Goal: Transaction & Acquisition: Obtain resource

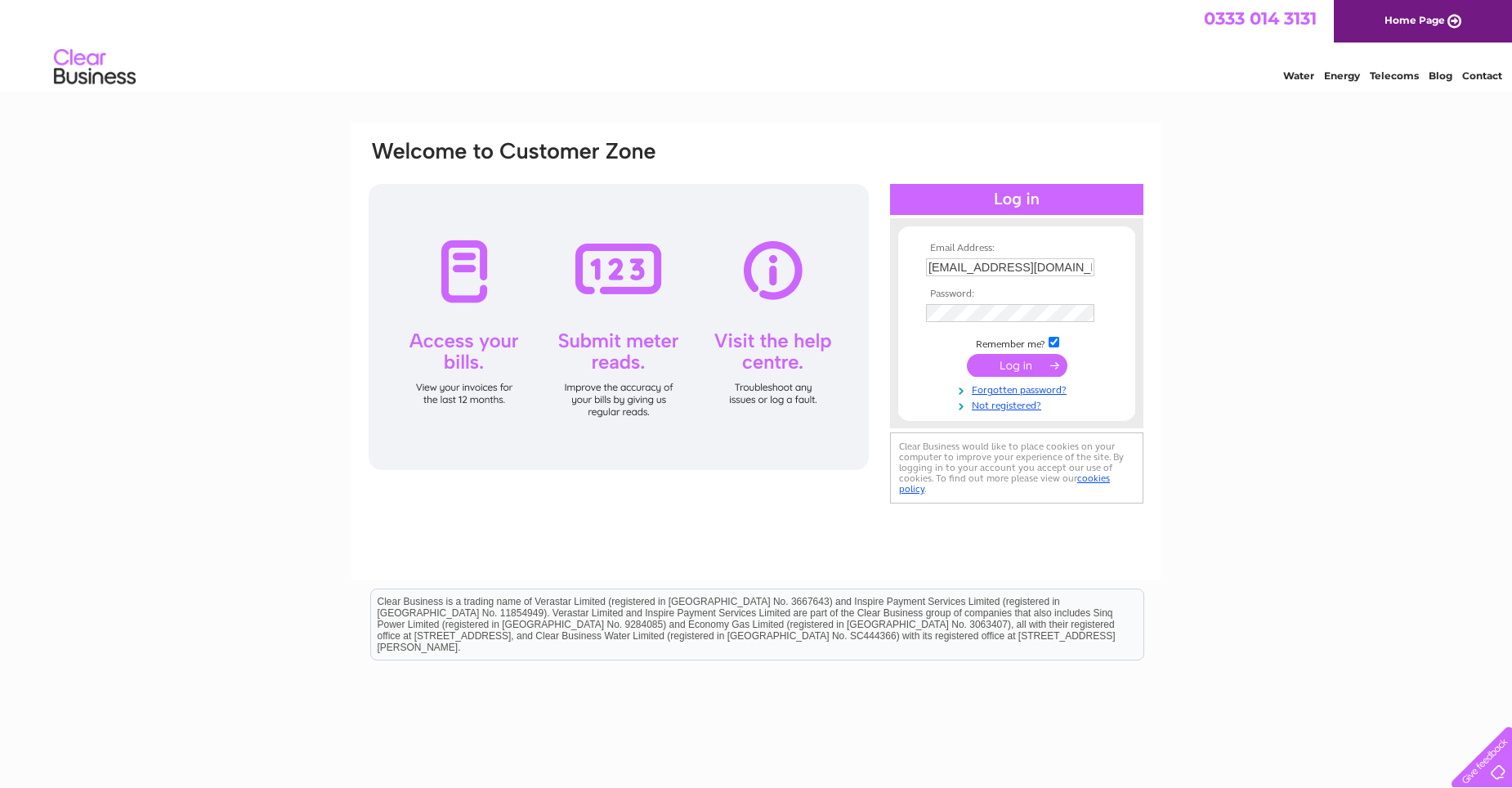
click at [1003, 366] on input "submit" at bounding box center [1017, 364] width 101 height 22
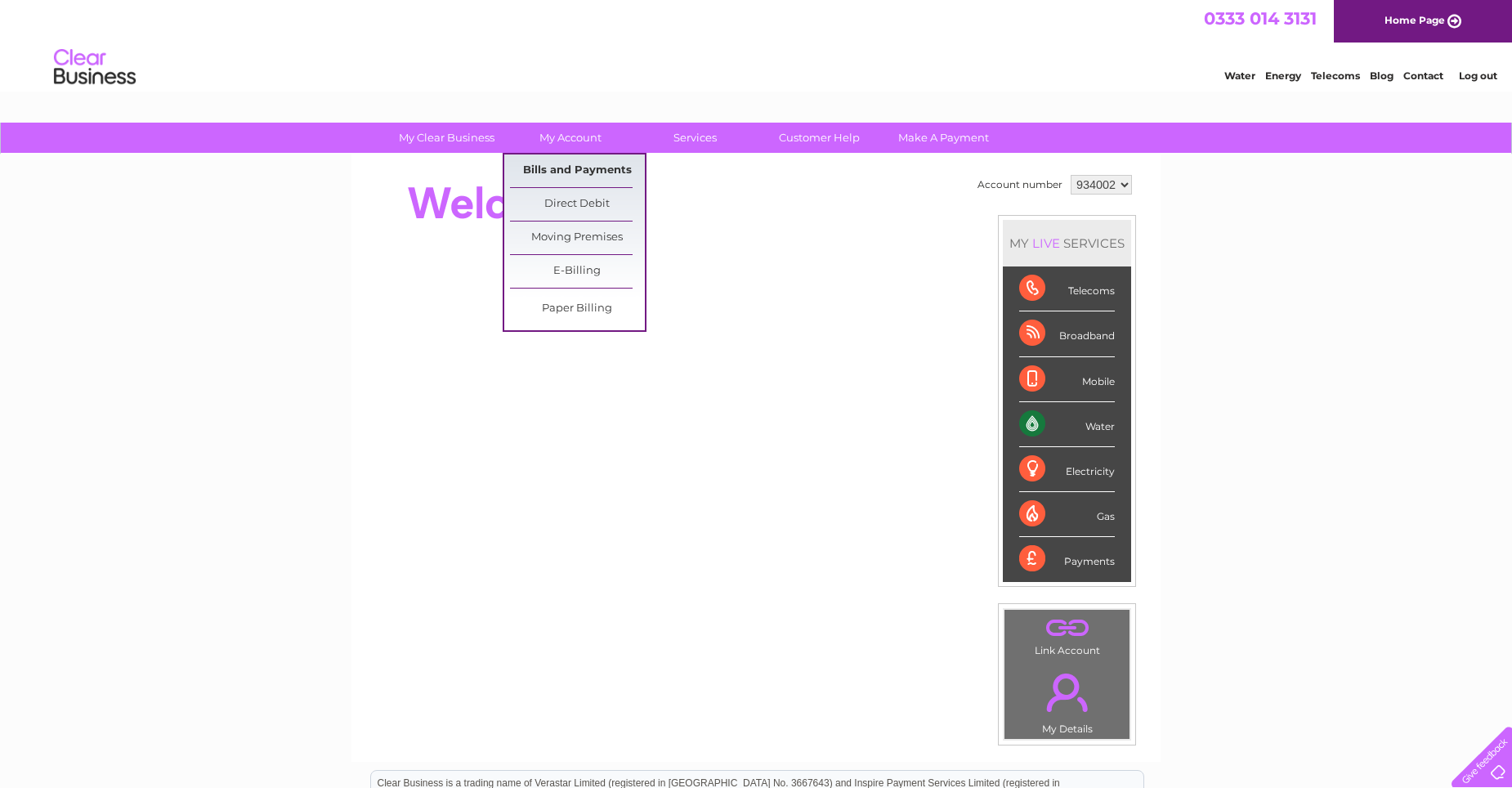
click at [555, 171] on link "Bills and Payments" at bounding box center [578, 171] width 135 height 32
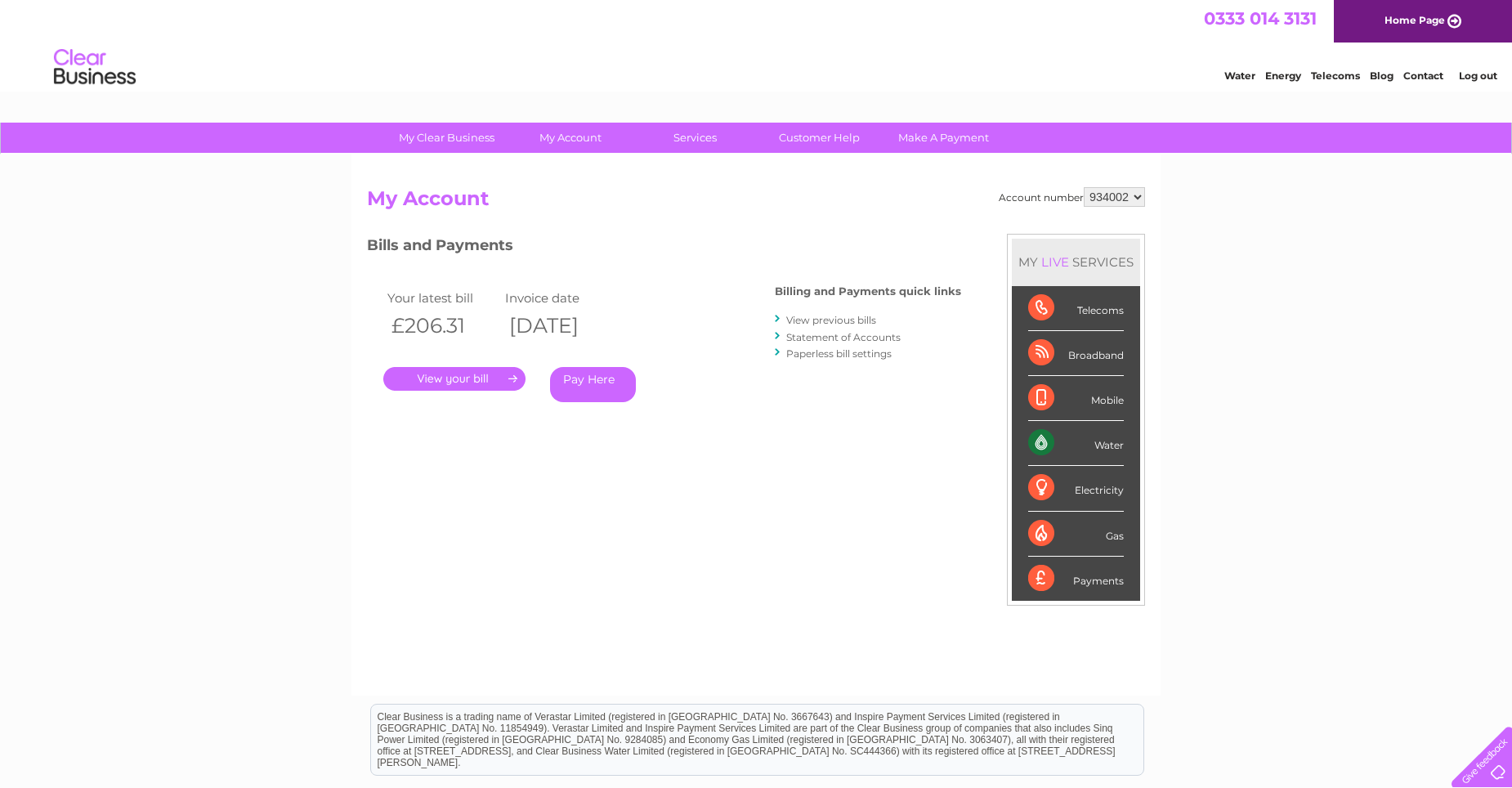
click at [483, 380] on link "." at bounding box center [454, 379] width 142 height 23
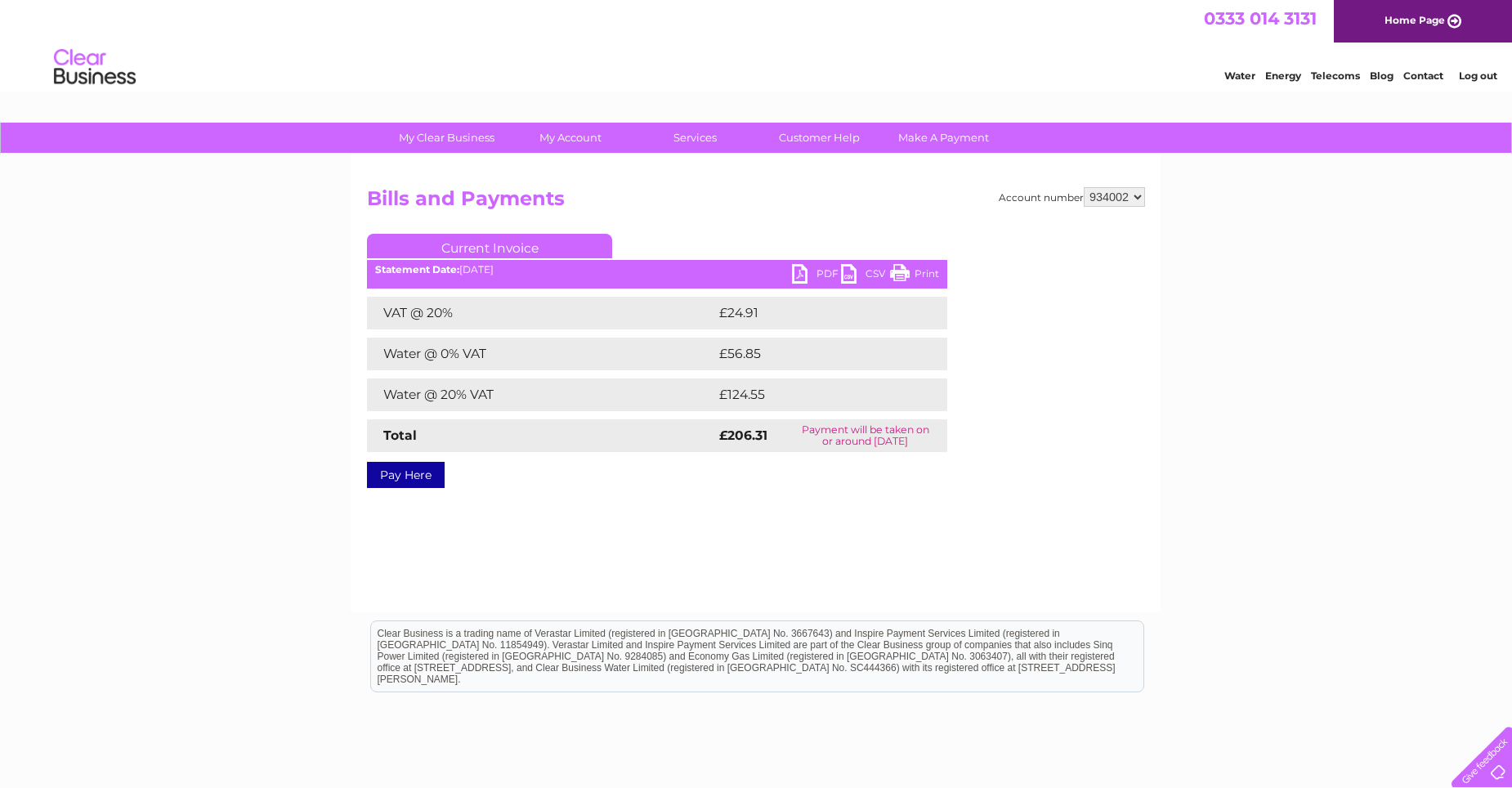
click at [798, 270] on link "PDF" at bounding box center [816, 275] width 49 height 23
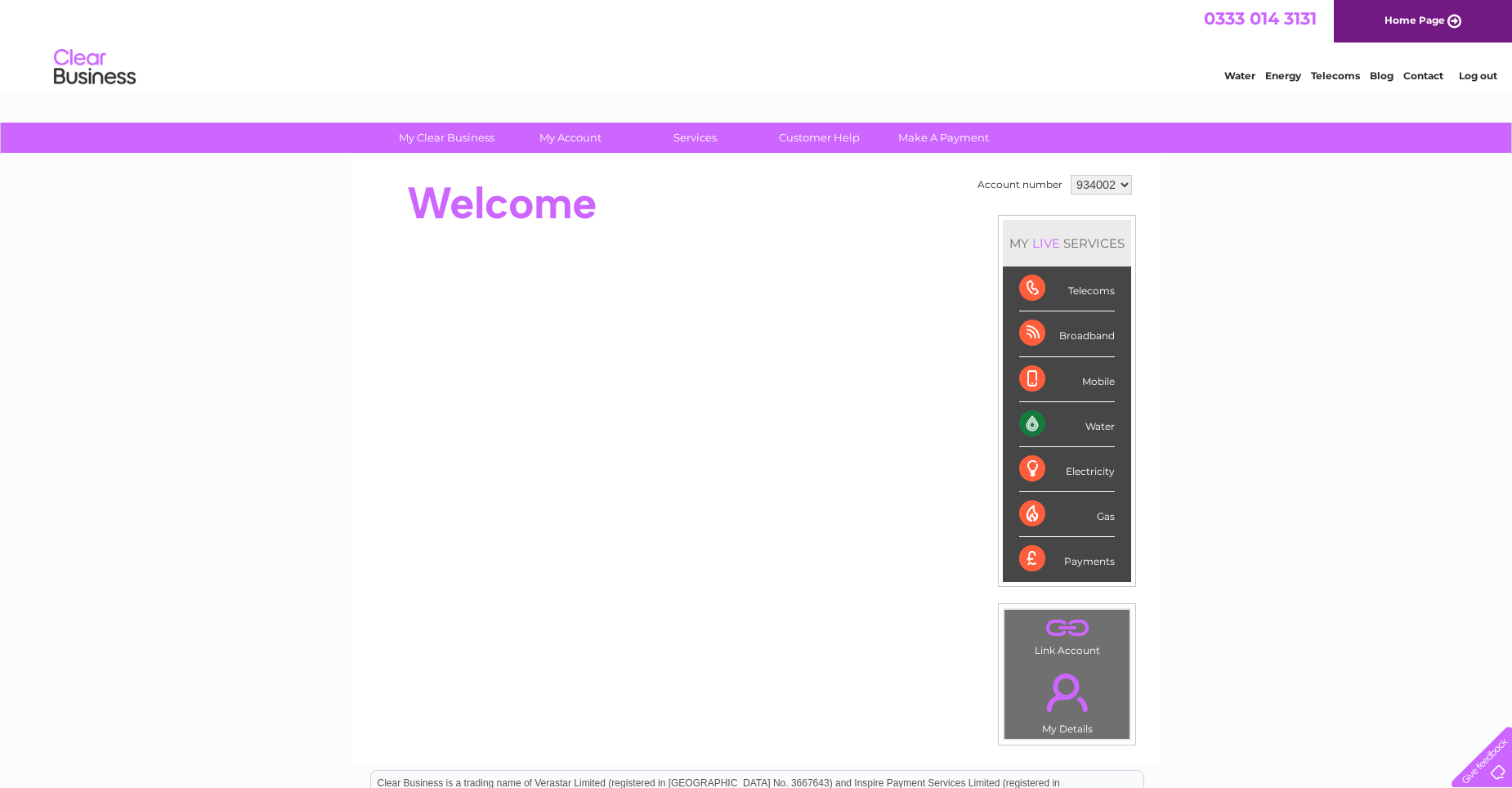
click at [1125, 181] on select "934002 937336 937337" at bounding box center [1102, 185] width 62 height 20
select select "937337"
click at [1071, 175] on select "934002 937336 937337" at bounding box center [1102, 185] width 62 height 20
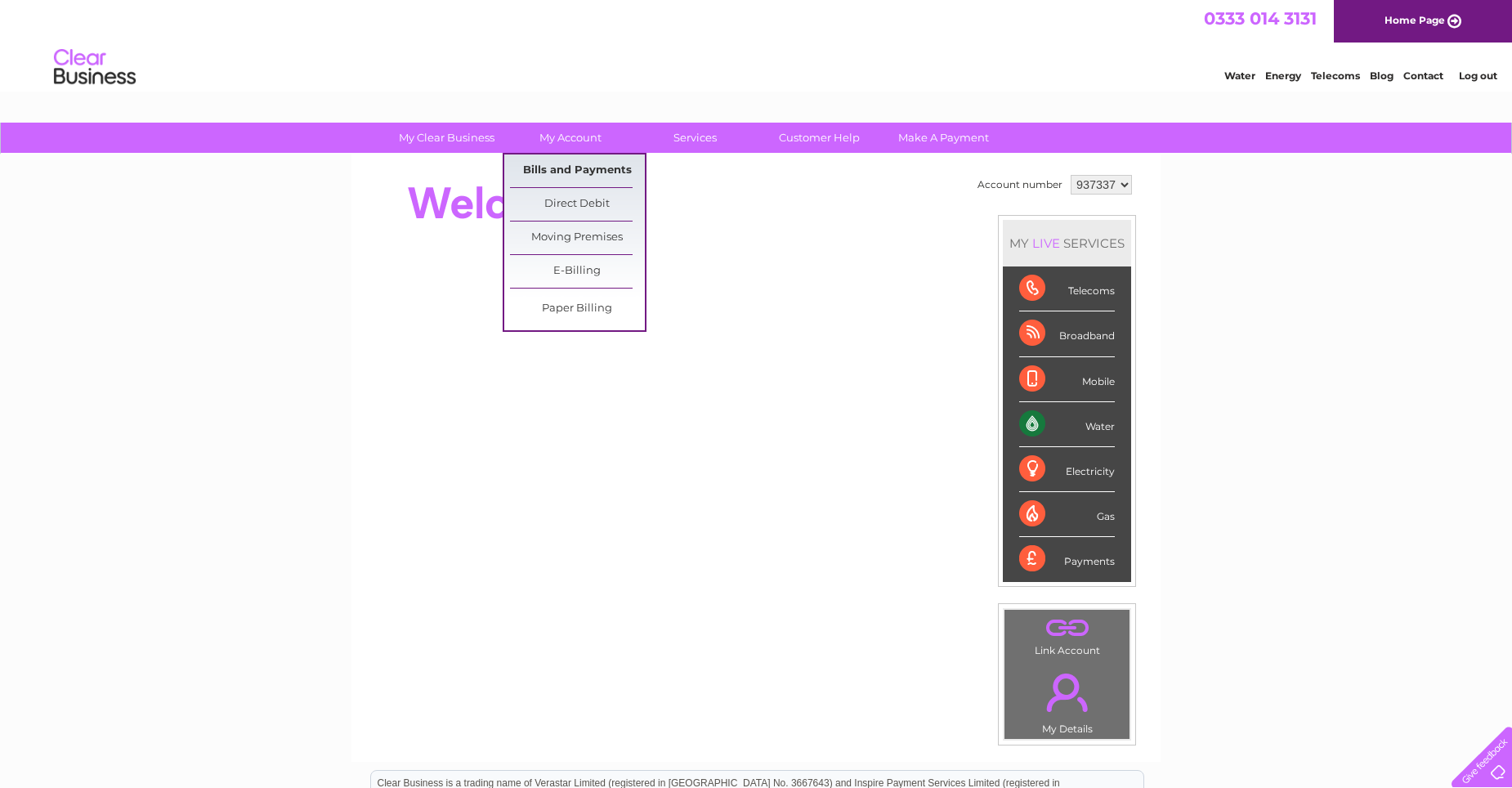
click at [557, 166] on link "Bills and Payments" at bounding box center [578, 171] width 135 height 32
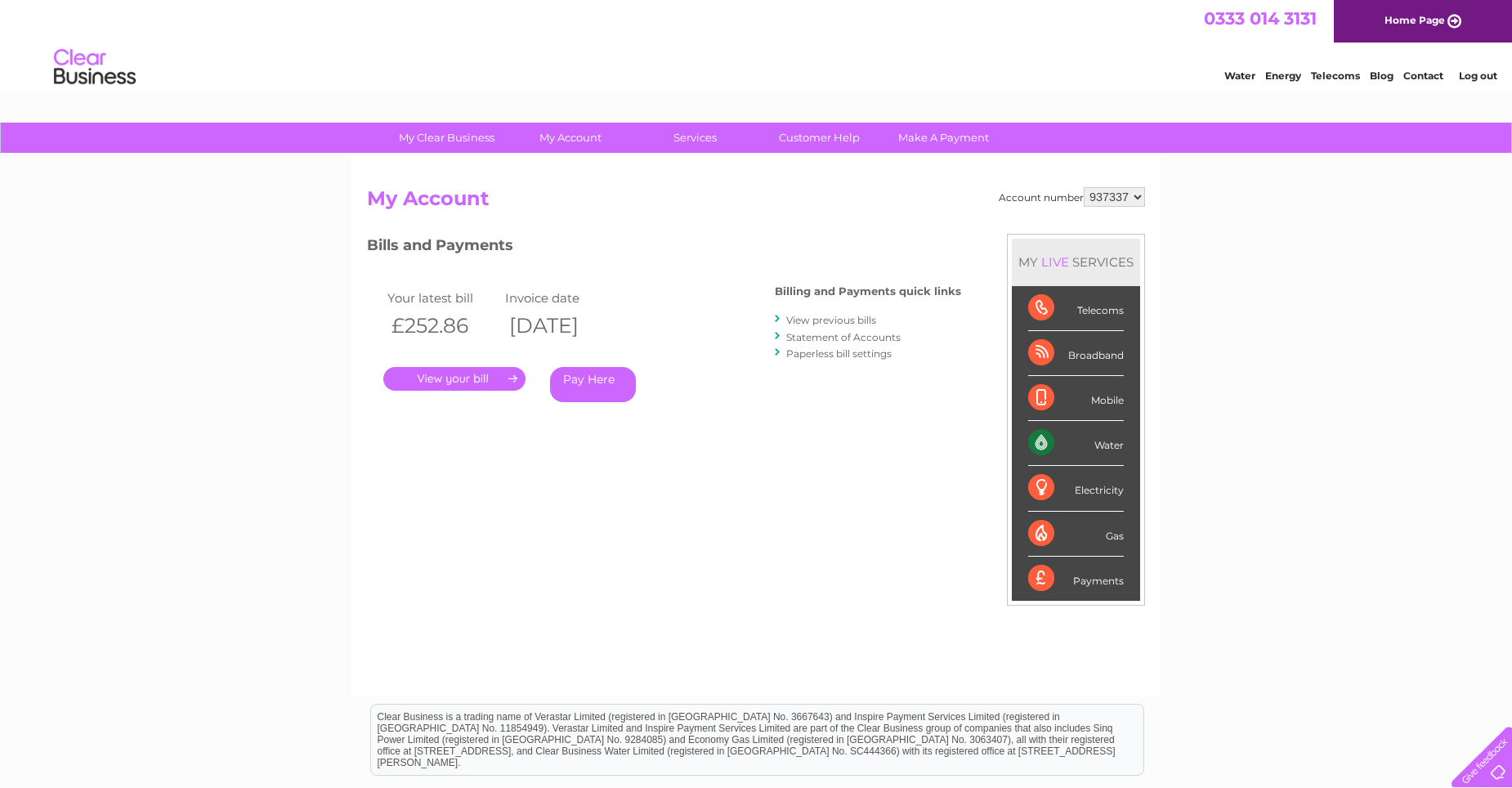
click at [459, 379] on link "." at bounding box center [454, 379] width 142 height 23
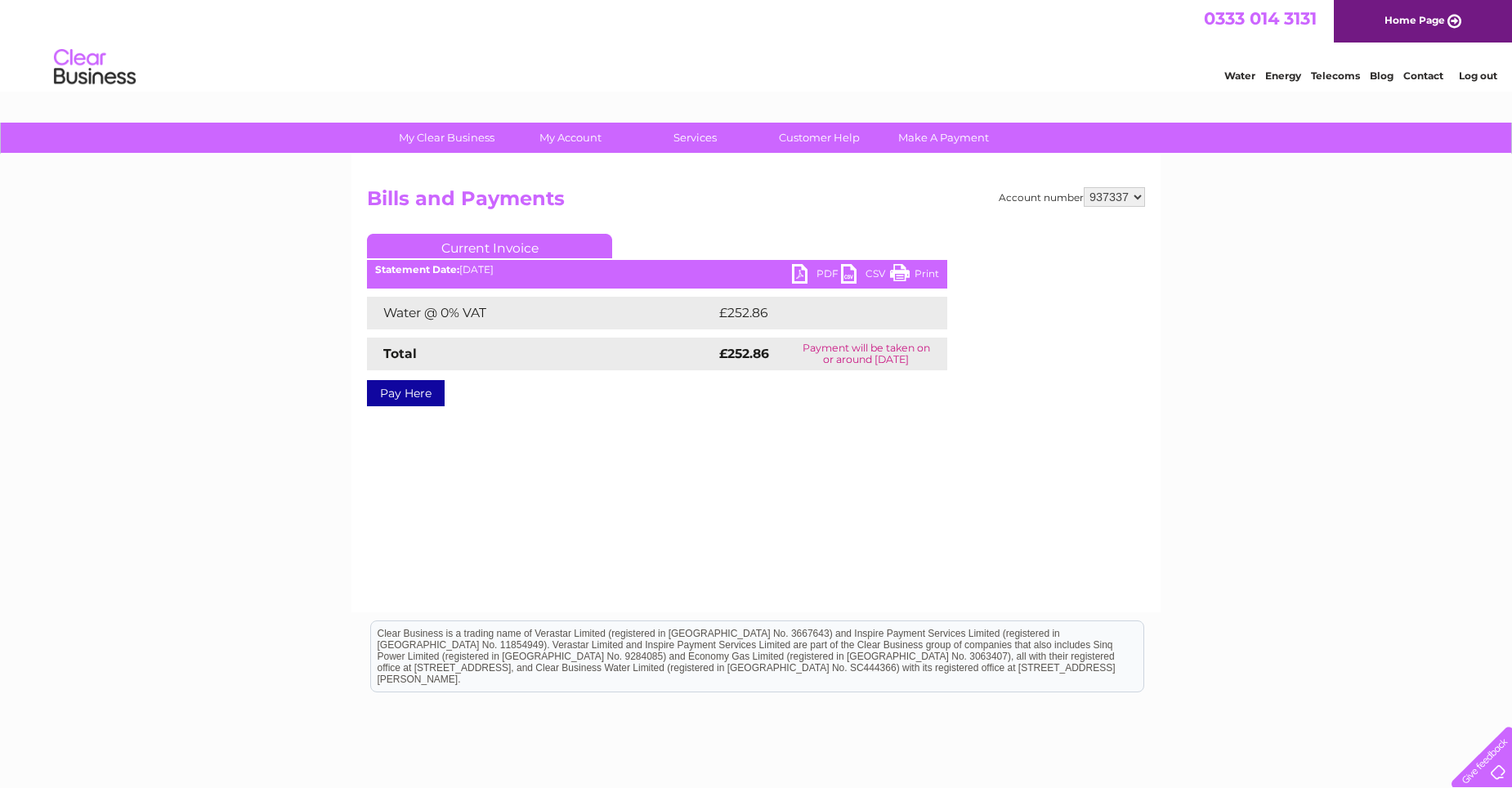
click at [796, 272] on link "PDF" at bounding box center [816, 275] width 49 height 23
